Goal: Use online tool/utility: Utilize a website feature to perform a specific function

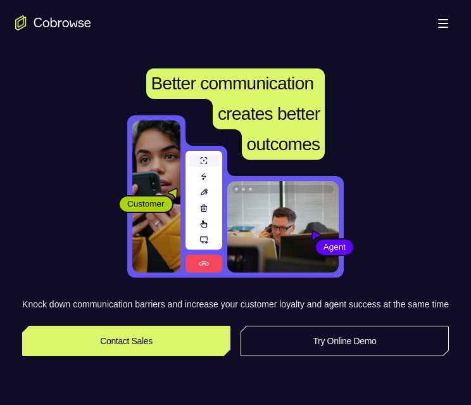
scroll to position [317, 0]
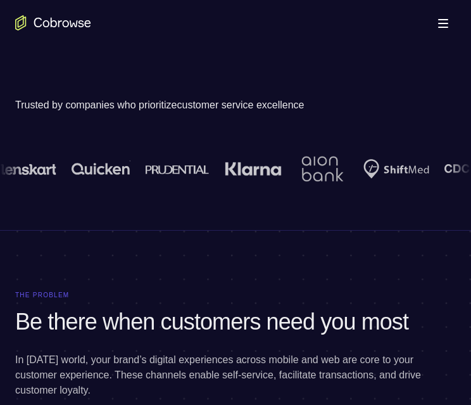
click at [346, 39] on link "Try Online Demo" at bounding box center [345, 24] width 208 height 30
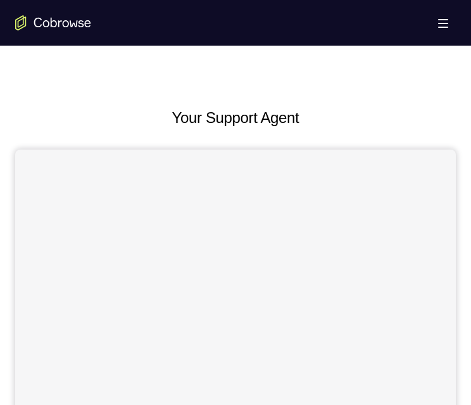
scroll to position [380, 0]
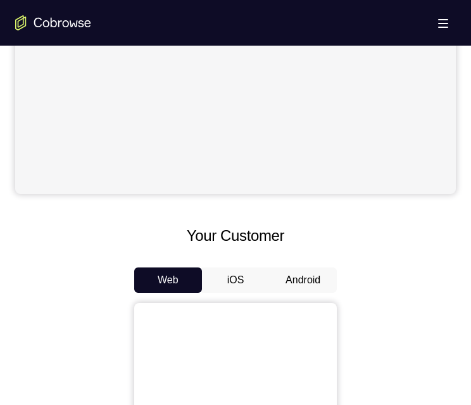
click at [304, 275] on button "Android" at bounding box center [303, 279] width 68 height 25
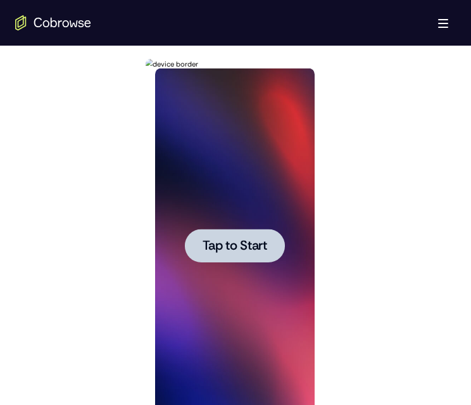
scroll to position [0, 0]
click at [271, 249] on div at bounding box center [234, 246] width 100 height 34
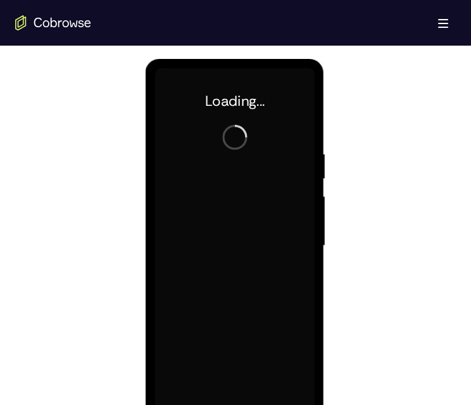
scroll to position [696, 0]
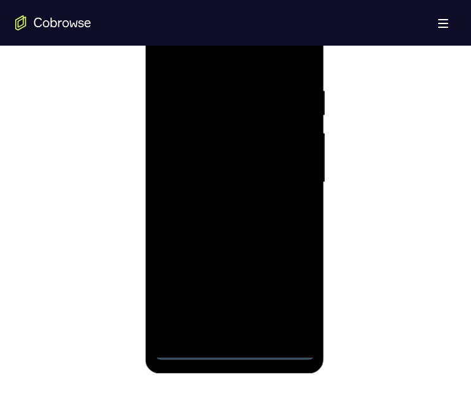
click at [231, 352] on div at bounding box center [234, 182] width 160 height 355
click at [284, 293] on div at bounding box center [234, 182] width 160 height 355
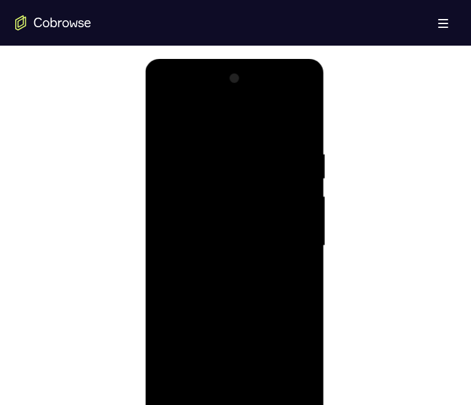
click at [225, 123] on div at bounding box center [234, 245] width 160 height 355
click at [218, 178] on div at bounding box center [234, 245] width 160 height 355
drag, startPoint x: 229, startPoint y: 195, endPoint x: 234, endPoint y: 190, distance: 6.7
click at [232, 195] on div at bounding box center [234, 245] width 160 height 355
click at [253, 269] on div at bounding box center [234, 245] width 160 height 355
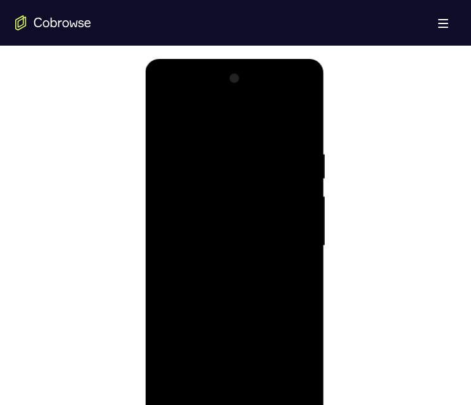
click at [189, 263] on div at bounding box center [234, 245] width 160 height 355
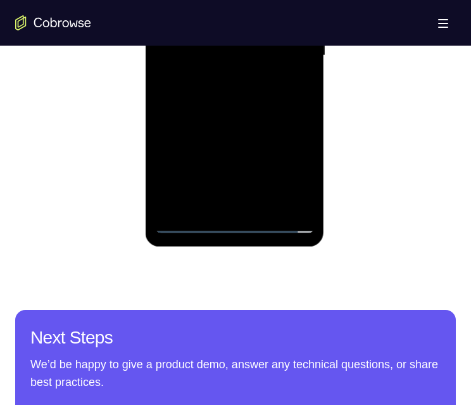
click at [234, 225] on div at bounding box center [234, 55] width 160 height 355
drag, startPoint x: 386, startPoint y: 118, endPoint x: 257, endPoint y: 51, distance: 145.0
click at [269, 18] on div at bounding box center [234, 55] width 160 height 355
click at [251, 0] on div at bounding box center [234, 55] width 160 height 355
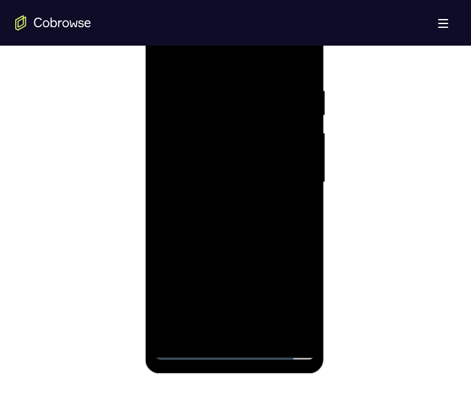
click at [220, 142] on div at bounding box center [234, 182] width 160 height 355
click at [218, 86] on div at bounding box center [234, 182] width 160 height 355
click at [284, 122] on div at bounding box center [234, 182] width 160 height 355
click at [294, 318] on div at bounding box center [234, 182] width 160 height 355
drag, startPoint x: 284, startPoint y: 324, endPoint x: 264, endPoint y: 327, distance: 20.4
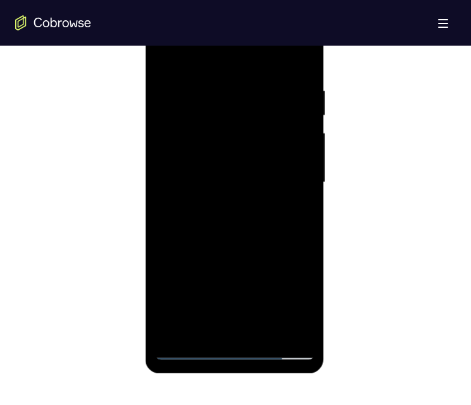
click at [285, 324] on div at bounding box center [234, 182] width 160 height 355
click at [184, 349] on div at bounding box center [234, 182] width 160 height 355
click at [234, 349] on div at bounding box center [234, 182] width 160 height 355
drag, startPoint x: 264, startPoint y: 160, endPoint x: 257, endPoint y: 78, distance: 82.0
click at [260, 84] on div at bounding box center [234, 182] width 160 height 355
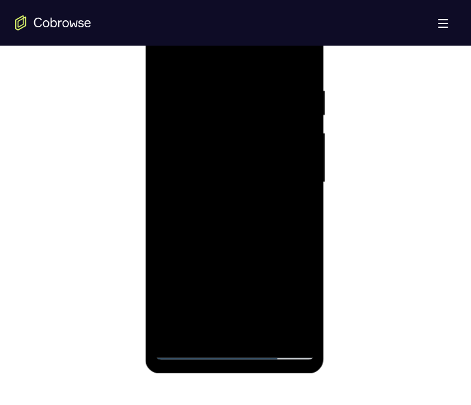
click at [247, 66] on div at bounding box center [234, 182] width 160 height 355
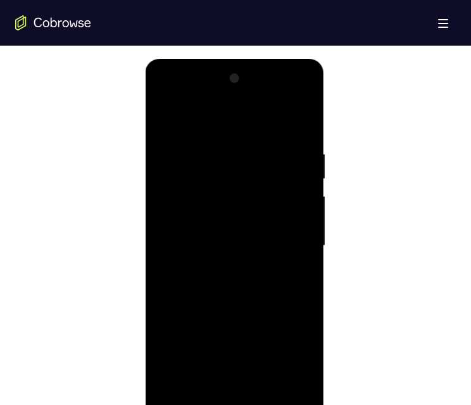
click at [196, 266] on div at bounding box center [234, 245] width 160 height 355
click at [191, 404] on div at bounding box center [234, 245] width 160 height 355
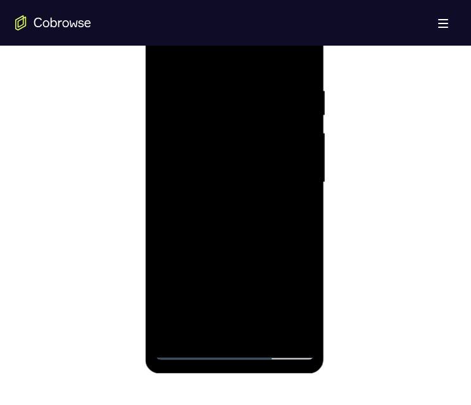
click at [212, 137] on div at bounding box center [234, 182] width 160 height 355
click at [237, 346] on div at bounding box center [234, 182] width 160 height 355
drag, startPoint x: 216, startPoint y: 223, endPoint x: 226, endPoint y: 96, distance: 127.7
click at [226, 96] on div at bounding box center [234, 182] width 160 height 355
click at [246, 112] on div at bounding box center [234, 182] width 160 height 355
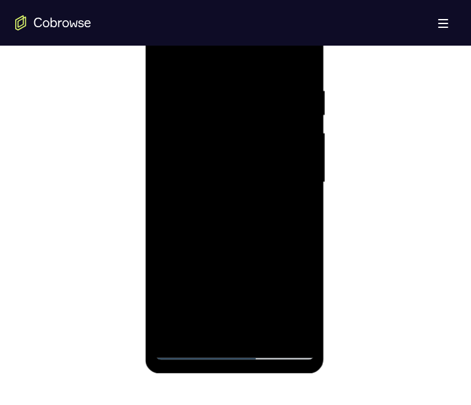
click at [297, 289] on div at bounding box center [234, 182] width 160 height 355
click at [236, 271] on div at bounding box center [234, 182] width 160 height 355
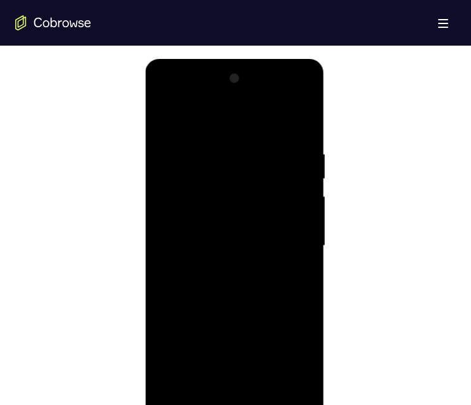
click at [218, 115] on div at bounding box center [234, 245] width 160 height 355
click at [213, 211] on div at bounding box center [234, 245] width 160 height 355
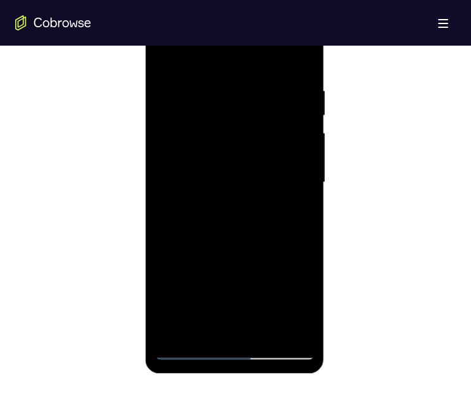
click at [289, 319] on div at bounding box center [234, 182] width 160 height 355
drag, startPoint x: 241, startPoint y: 122, endPoint x: 231, endPoint y: 194, distance: 72.9
click at [231, 194] on div at bounding box center [234, 182] width 160 height 355
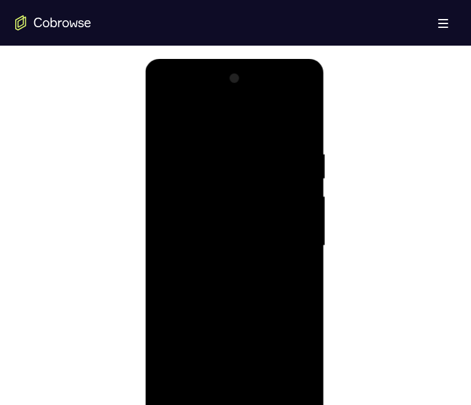
click at [303, 128] on div at bounding box center [234, 245] width 160 height 355
drag, startPoint x: 246, startPoint y: 311, endPoint x: 258, endPoint y: 246, distance: 66.3
click at [258, 246] on div at bounding box center [234, 245] width 160 height 355
drag, startPoint x: 234, startPoint y: 329, endPoint x: 256, endPoint y: 223, distance: 108.5
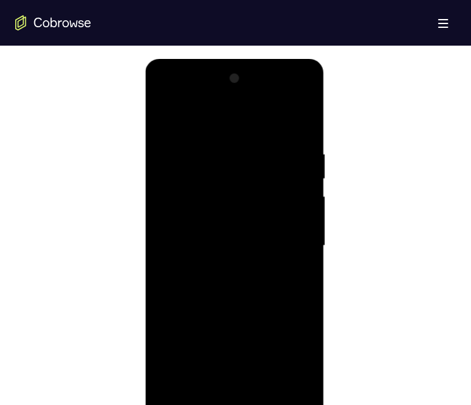
click at [256, 223] on div at bounding box center [234, 245] width 160 height 355
drag, startPoint x: 244, startPoint y: 334, endPoint x: 265, endPoint y: 226, distance: 109.8
click at [265, 224] on div at bounding box center [234, 245] width 160 height 355
click at [180, 386] on div at bounding box center [234, 245] width 160 height 355
drag, startPoint x: 249, startPoint y: 205, endPoint x: 253, endPoint y: 320, distance: 114.7
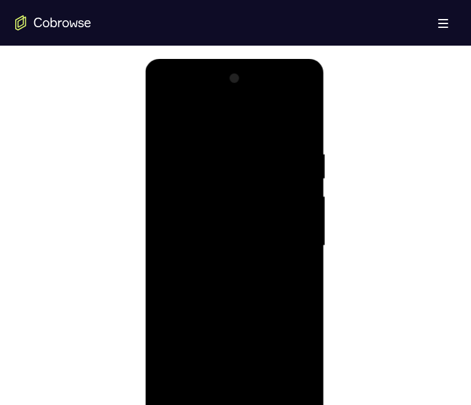
click at [253, 320] on div at bounding box center [234, 245] width 160 height 355
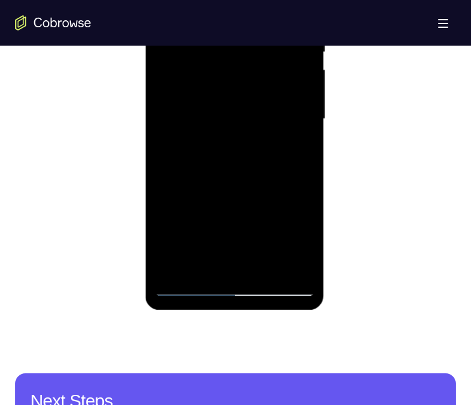
click at [234, 286] on div at bounding box center [234, 119] width 160 height 355
drag, startPoint x: 249, startPoint y: 200, endPoint x: 263, endPoint y: 66, distance: 134.4
click at [261, 70] on div at bounding box center [234, 119] width 160 height 355
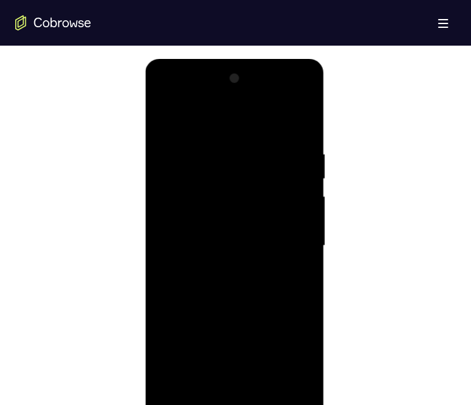
click at [247, 138] on div at bounding box center [234, 245] width 160 height 355
click at [242, 101] on div at bounding box center [234, 245] width 160 height 355
click at [196, 118] on div at bounding box center [234, 245] width 160 height 355
click at [213, 215] on div at bounding box center [234, 245] width 160 height 355
drag, startPoint x: 213, startPoint y: 116, endPoint x: 218, endPoint y: 62, distance: 54.7
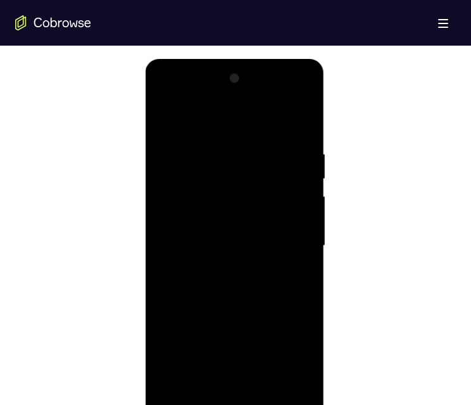
click at [215, 59] on html "Online web based iOS Simulators and Android Emulators. Run iPhone, iPad, Mobile…" at bounding box center [235, 249] width 180 height 380
drag, startPoint x: 227, startPoint y: 132, endPoint x: 361, endPoint y: 110, distance: 135.3
click at [227, 132] on div at bounding box center [234, 245] width 160 height 355
click at [195, 154] on div at bounding box center [234, 245] width 160 height 355
click at [179, 220] on div at bounding box center [234, 245] width 160 height 355
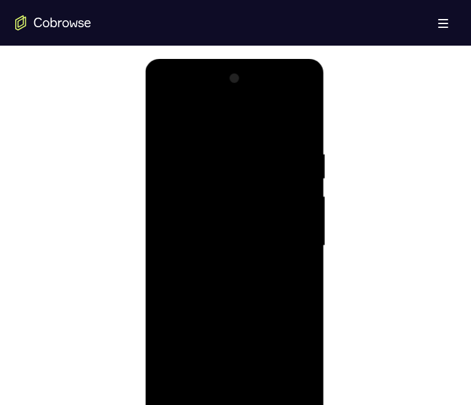
click at [167, 121] on div at bounding box center [234, 245] width 160 height 355
click at [234, 316] on div at bounding box center [234, 245] width 160 height 355
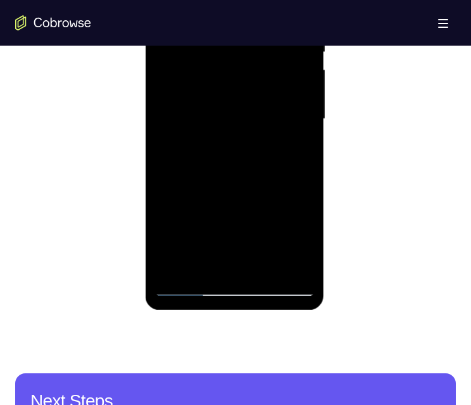
click at [226, 77] on div at bounding box center [234, 119] width 160 height 355
click at [166, 0] on div at bounding box center [234, 119] width 160 height 355
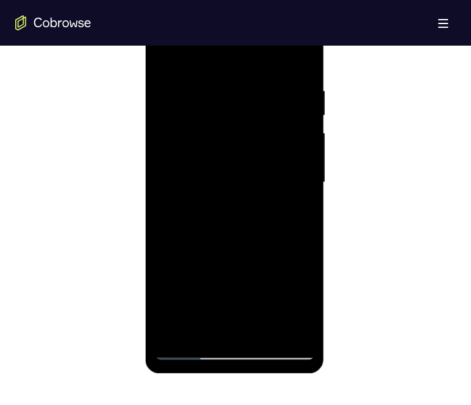
click at [240, 276] on div at bounding box center [234, 182] width 160 height 355
drag, startPoint x: 240, startPoint y: 201, endPoint x: 241, endPoint y: 179, distance: 22.2
click at [241, 178] on div at bounding box center [234, 182] width 160 height 355
click at [260, 282] on div at bounding box center [234, 182] width 160 height 355
click at [180, 240] on div at bounding box center [234, 182] width 160 height 355
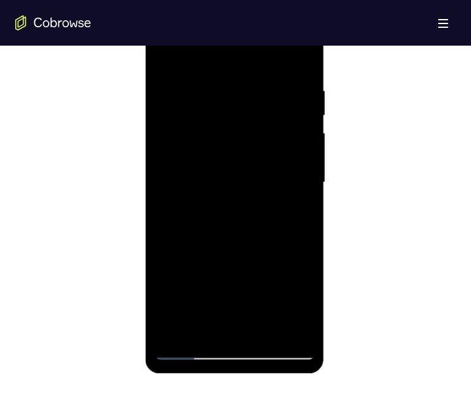
click at [308, 243] on div at bounding box center [234, 182] width 160 height 355
